Goal: Information Seeking & Learning: Learn about a topic

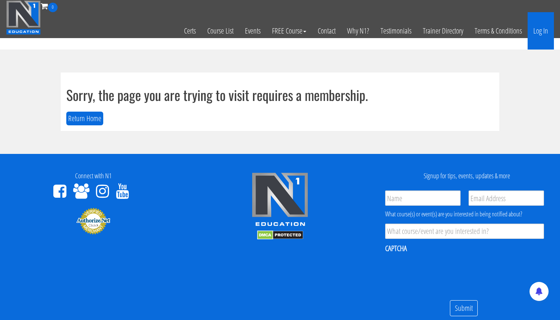
click at [538, 35] on link "Log In" at bounding box center [541, 30] width 26 height 37
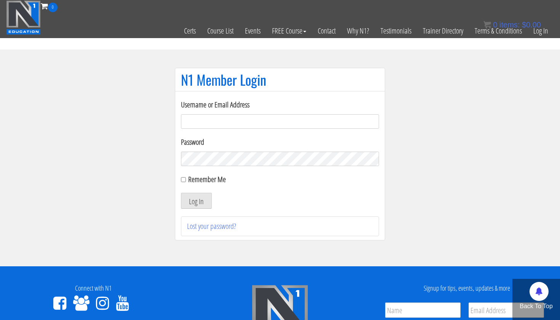
type input "[EMAIL_ADDRESS][DOMAIN_NAME]"
click at [196, 201] on button "Log In" at bounding box center [196, 201] width 31 height 16
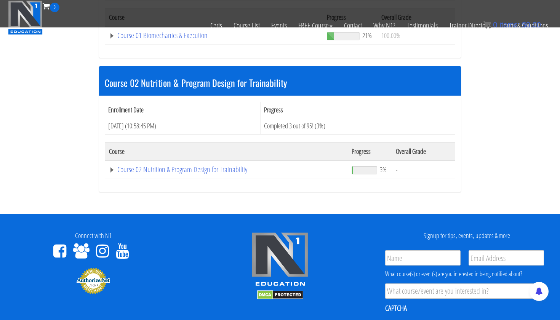
scroll to position [318, 0]
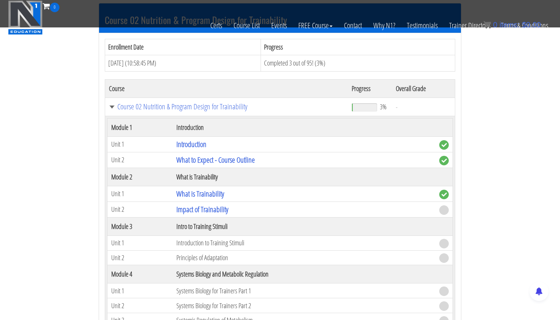
scroll to position [379, 0]
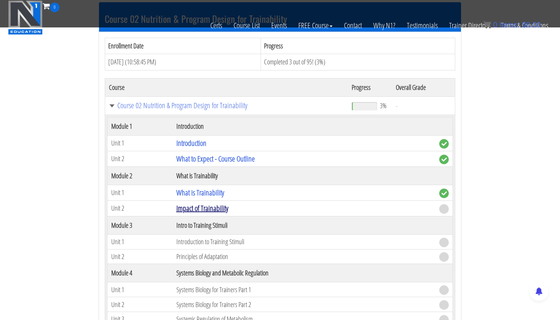
click at [207, 207] on link "Impact of Trainability" at bounding box center [202, 208] width 52 height 10
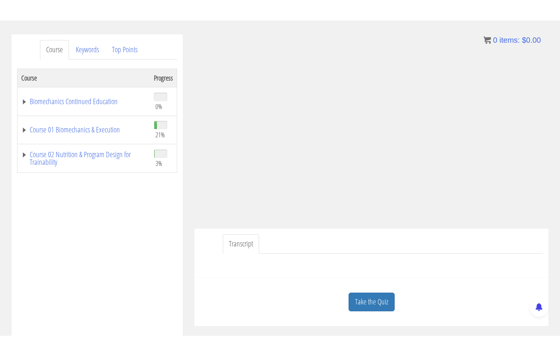
scroll to position [88, 0]
